Goal: Information Seeking & Learning: Learn about a topic

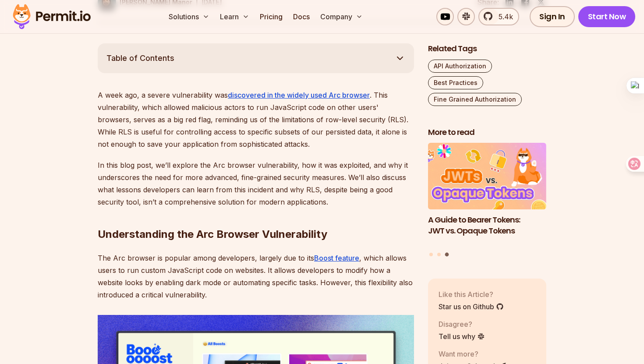
scroll to position [475, 0]
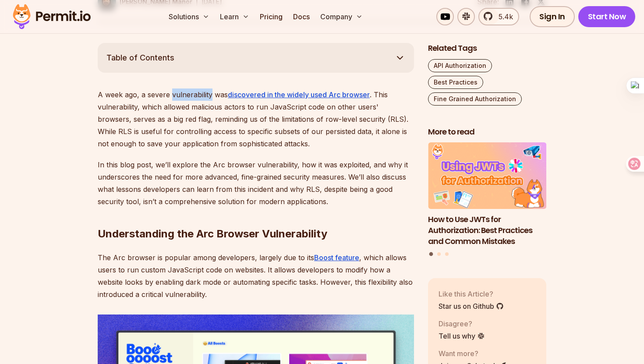
drag, startPoint x: 171, startPoint y: 96, endPoint x: 212, endPoint y: 99, distance: 40.4
click at [212, 99] on p "A week ago, a severe vulnerability was discovered in the widely used Arc browse…" at bounding box center [256, 118] width 316 height 61
click at [211, 99] on div at bounding box center [211, 99] width 0 height 0
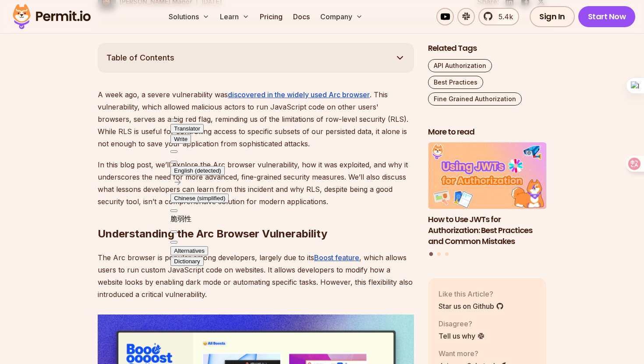
click at [145, 161] on p "In this blog post, we’ll explore the Arc browser vulnerability, how it was expl…" at bounding box center [256, 183] width 316 height 49
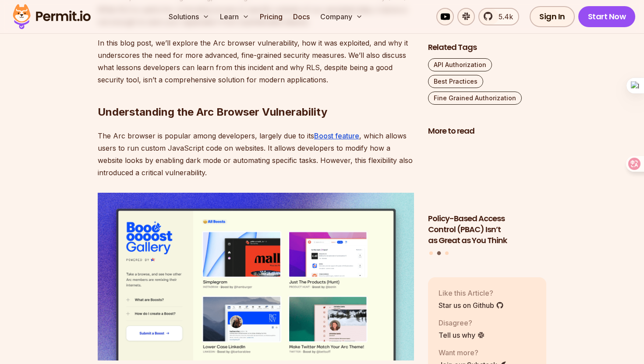
scroll to position [619, 0]
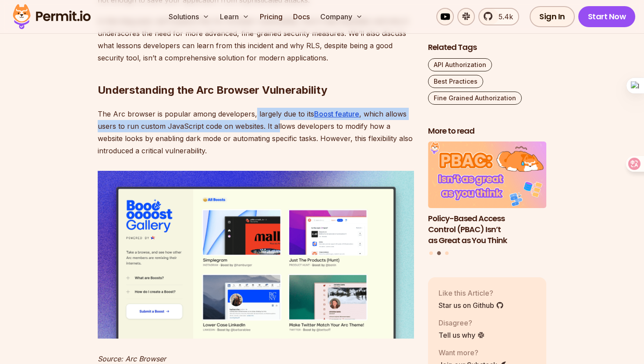
drag, startPoint x: 252, startPoint y: 114, endPoint x: 278, endPoint y: 129, distance: 29.8
click at [278, 129] on p "The Arc browser is popular among developers, largely due to its Boost feature ,…" at bounding box center [256, 132] width 316 height 49
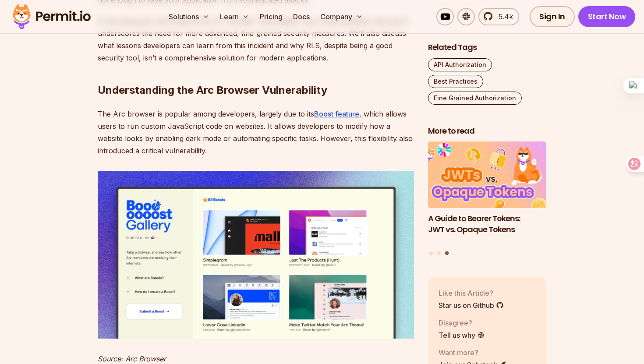
click at [350, 132] on p "The Arc browser is popular among developers, largely due to its Boost feature ,…" at bounding box center [256, 132] width 316 height 49
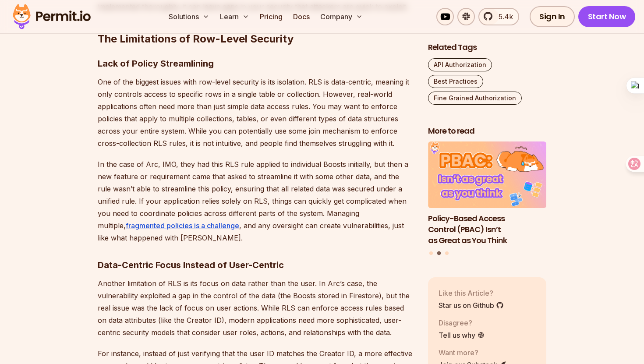
scroll to position [1456, 0]
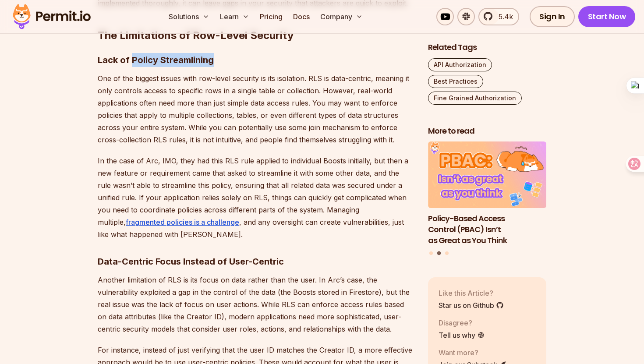
drag, startPoint x: 132, startPoint y: 63, endPoint x: 230, endPoint y: 60, distance: 97.7
click at [230, 60] on h3 "Lack of Policy Streamlining" at bounding box center [256, 60] width 316 height 14
click at [178, 115] on p "One of the biggest issues with row-level security is its isolation. RLS is data…" at bounding box center [256, 109] width 316 height 74
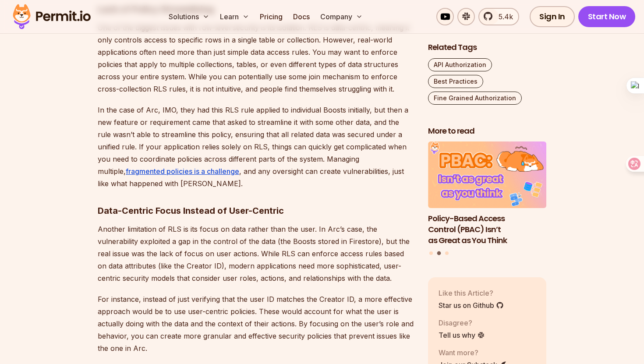
scroll to position [1389, 0]
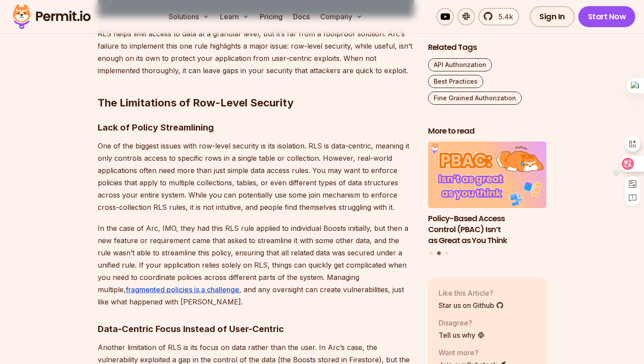
click at [631, 163] on icon at bounding box center [627, 163] width 9 height 9
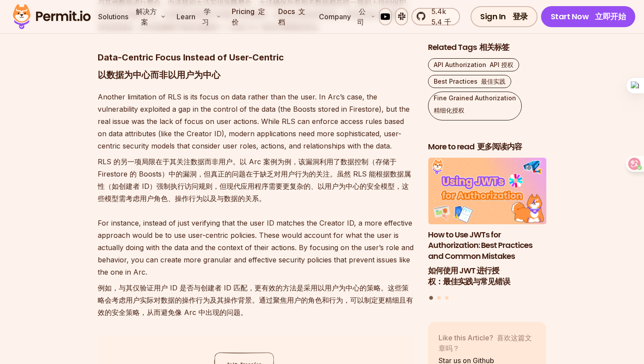
scroll to position [1900, 0]
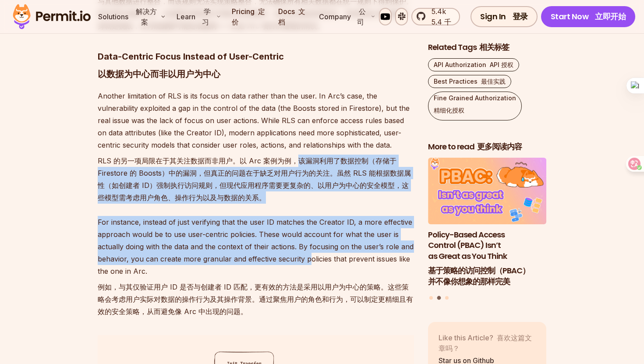
drag, startPoint x: 296, startPoint y: 149, endPoint x: 305, endPoint y: 251, distance: 103.0
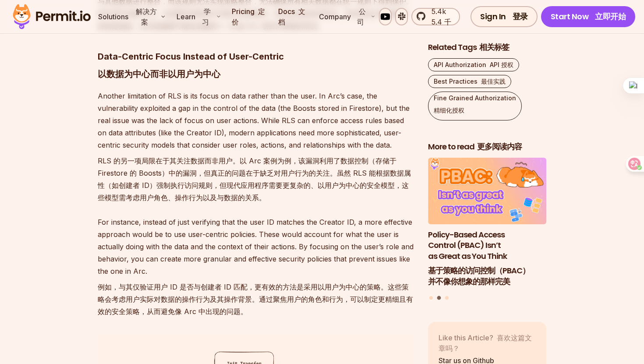
click at [289, 253] on p "For instance, instead of just verifying that the user ID matches the Creator ID…" at bounding box center [256, 268] width 316 height 105
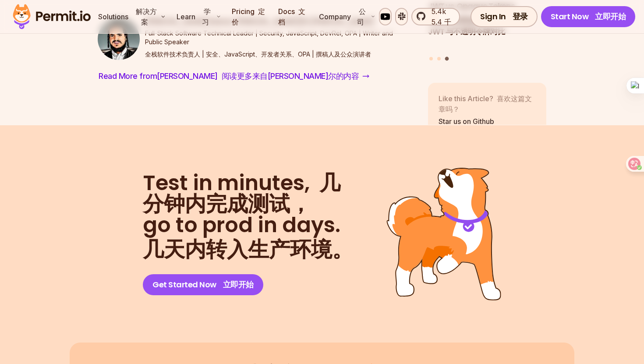
scroll to position [5119, 0]
click at [633, 163] on icon at bounding box center [628, 164] width 12 height 12
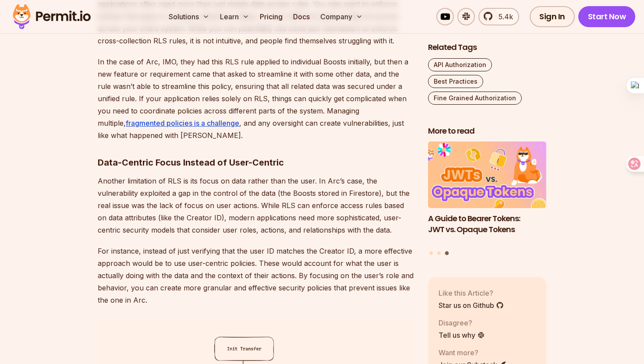
scroll to position [1479, 0]
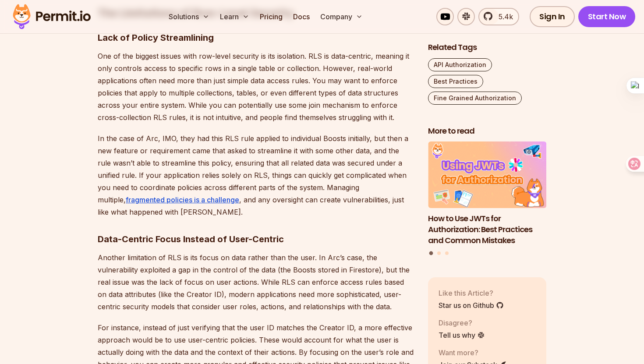
click at [284, 136] on p "In the case of Arc, IMO, they had this RLS rule applied to individual Boosts in…" at bounding box center [256, 175] width 316 height 86
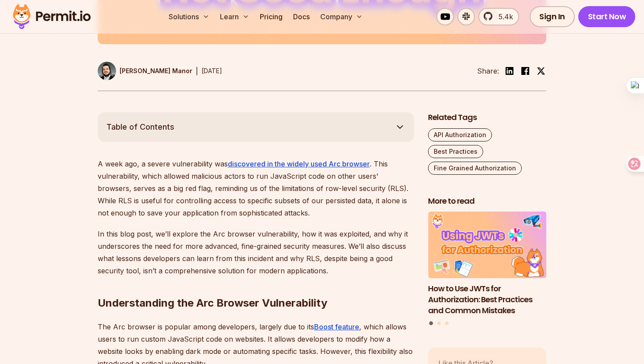
click at [280, 211] on p "A week ago, a severe vulnerability was discovered in the widely used Arc browse…" at bounding box center [256, 188] width 316 height 61
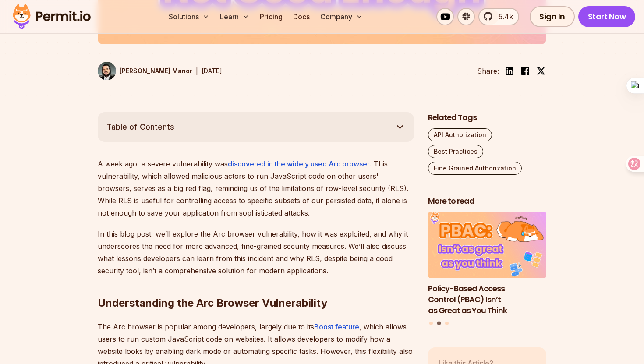
click at [201, 206] on p "A week ago, a severe vulnerability was discovered in the widely used Arc browse…" at bounding box center [256, 188] width 316 height 61
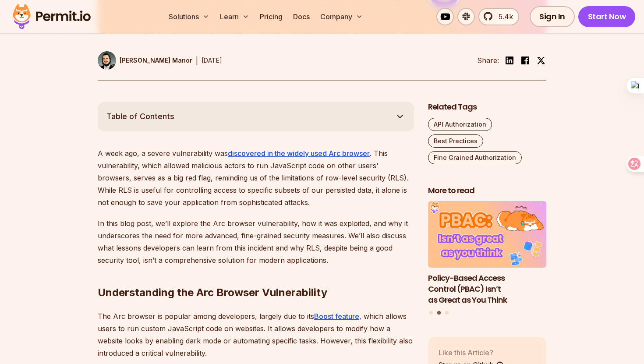
scroll to position [422, 0]
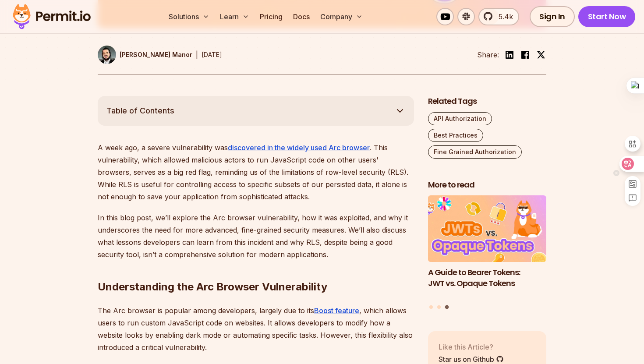
click at [627, 162] on icon at bounding box center [627, 163] width 7 height 7
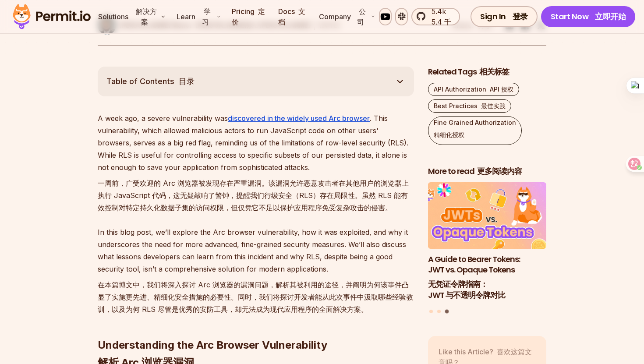
scroll to position [481, 0]
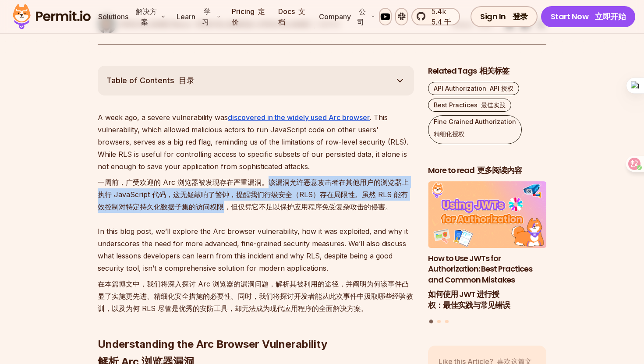
drag, startPoint x: 269, startPoint y: 179, endPoint x: 214, endPoint y: 204, distance: 60.8
click at [214, 205] on font "一周前，广受欢迎的 Arc 浏览器被发现存在严重漏洞。该漏洞允许恶意攻击者在其他用户的浏览器上执行 JavaScript 代码，这无疑敲响了警钟，提醒我们行级…" at bounding box center [253, 194] width 311 height 33
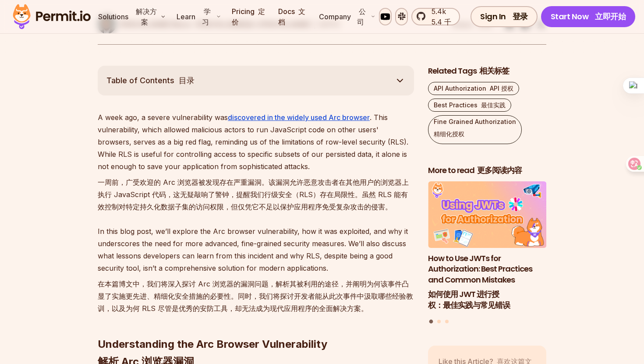
click at [215, 264] on p "In this blog post, we’ll explore the Arc browser vulnerability, how it was expl…" at bounding box center [256, 271] width 316 height 93
click at [634, 161] on div at bounding box center [631, 164] width 24 height 16
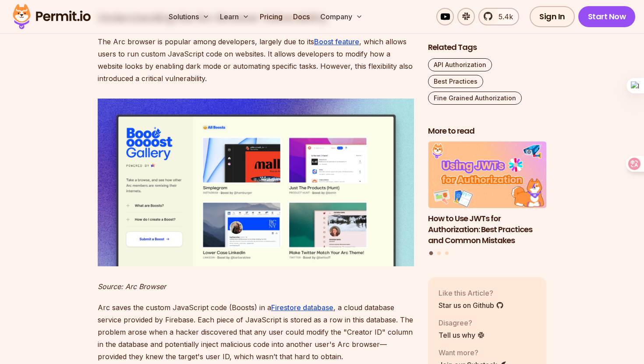
scroll to position [739, 0]
